Goal: Task Accomplishment & Management: Manage account settings

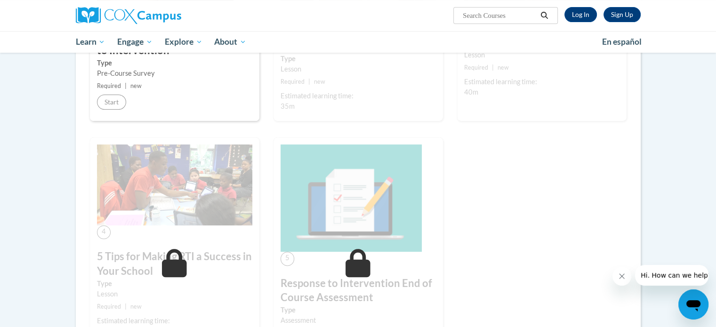
scroll to position [311, 0]
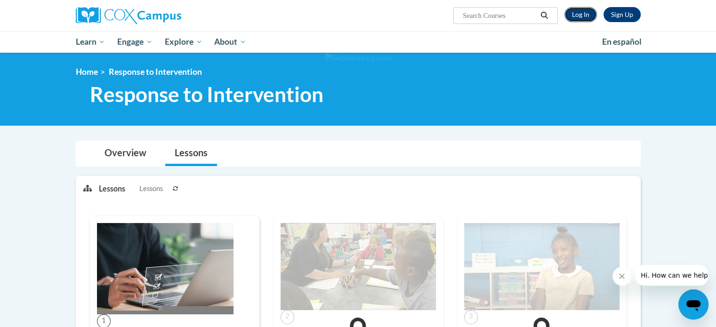
click at [574, 13] on link "Log In" at bounding box center [580, 14] width 32 height 15
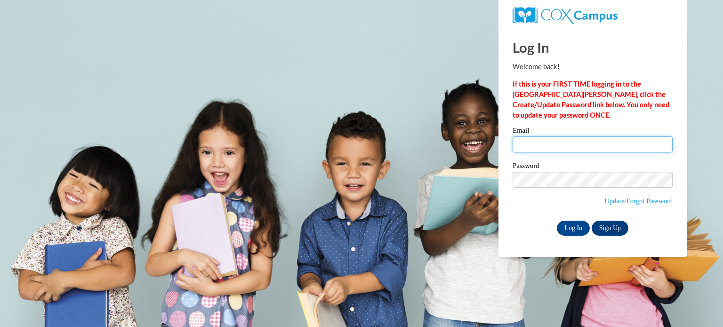
click at [553, 146] on input "Email" at bounding box center [592, 144] width 160 height 16
type input "leswanso@kusd.edu"
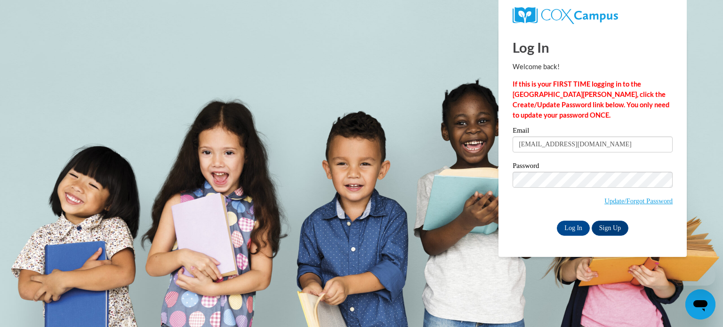
click at [570, 189] on span "Update/Forgot Password" at bounding box center [592, 191] width 160 height 39
click at [577, 238] on div "Log In Welcome back! If this is your FIRST TIME logging in to the NEW Cox Campu…" at bounding box center [592, 142] width 202 height 229
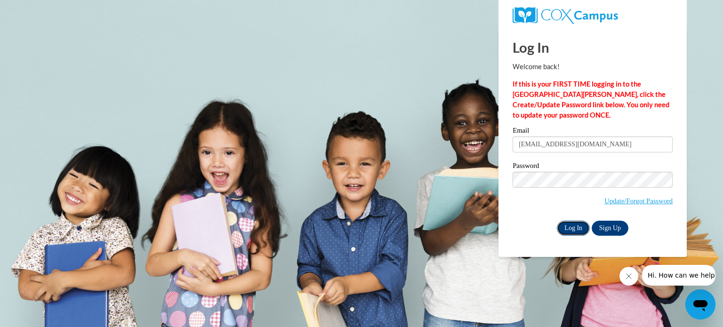
click at [577, 233] on input "Log In" at bounding box center [573, 228] width 33 height 15
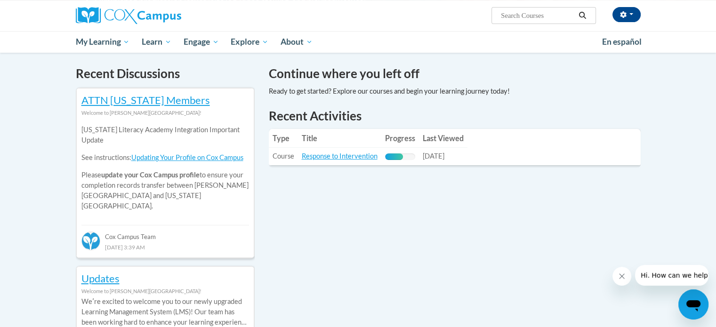
scroll to position [280, 0]
click at [355, 156] on link "Response to Intervention" at bounding box center [340, 156] width 76 height 8
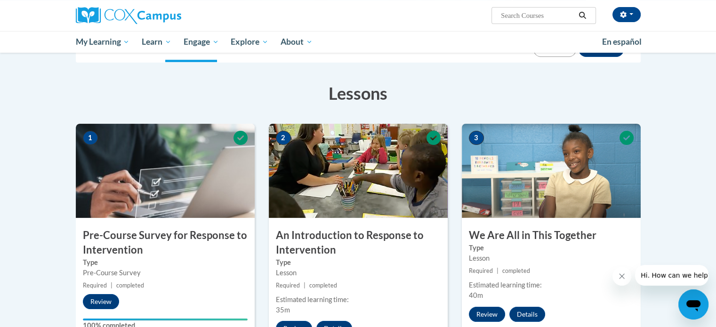
scroll to position [122, 0]
